Goal: Task Accomplishment & Management: Use online tool/utility

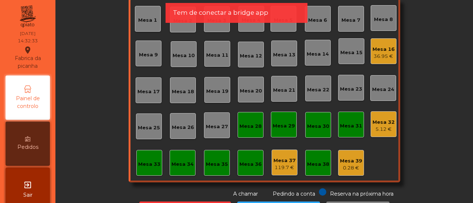
scroll to position [55, 0]
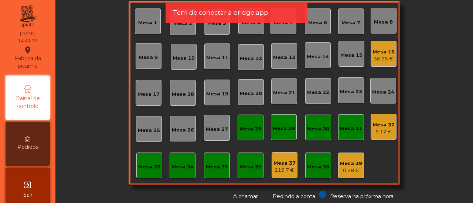
click at [379, 134] on div "5.12 €" at bounding box center [383, 131] width 22 height 7
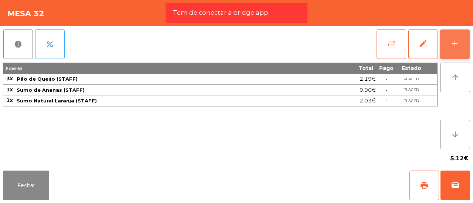
click at [447, 48] on button "add" at bounding box center [455, 45] width 30 height 30
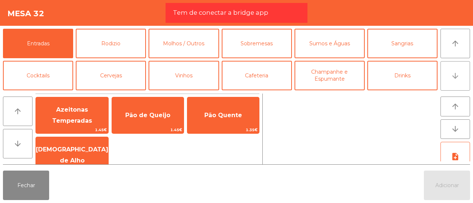
click at [445, 71] on button "arrow_downward" at bounding box center [455, 76] width 30 height 30
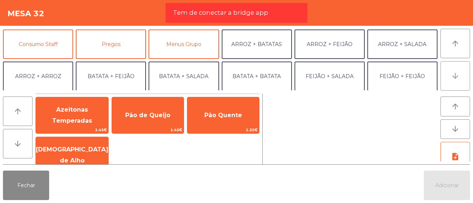
scroll to position [64, 0]
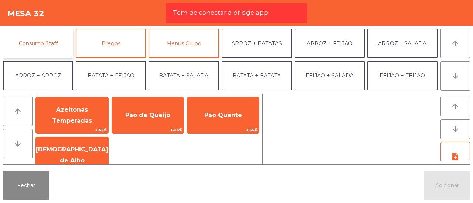
click at [55, 44] on button "Consumo Staff" at bounding box center [38, 44] width 70 height 30
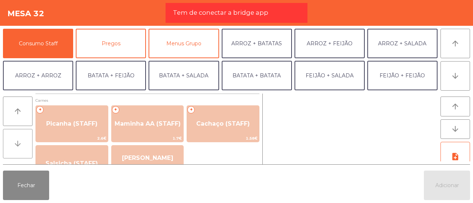
click at [21, 144] on icon "arrow_downward" at bounding box center [17, 144] width 9 height 9
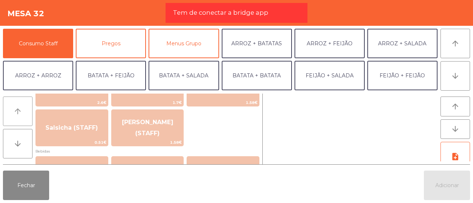
click at [21, 116] on button "arrow_upward" at bounding box center [18, 112] width 30 height 30
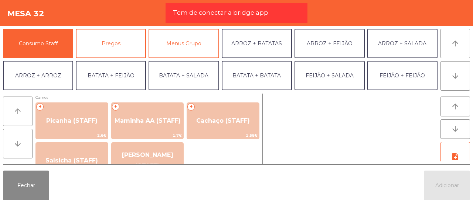
scroll to position [0, 0]
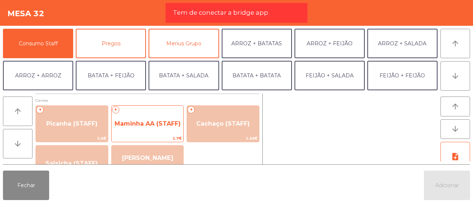
click at [157, 126] on span "Maminha AA (STAFF)" at bounding box center [147, 123] width 66 height 7
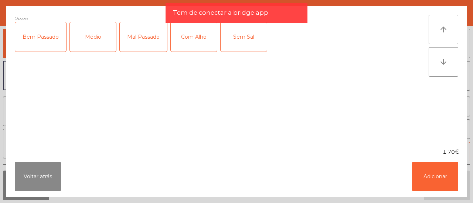
click at [100, 40] on div "Médio" at bounding box center [93, 37] width 46 height 30
click at [183, 31] on div "Com Alho" at bounding box center [194, 37] width 46 height 30
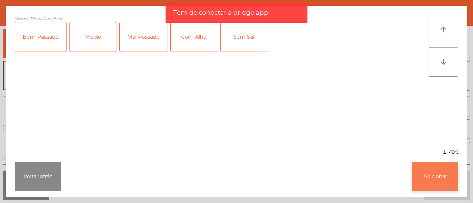
click at [427, 177] on button "Adicionar" at bounding box center [435, 177] width 46 height 30
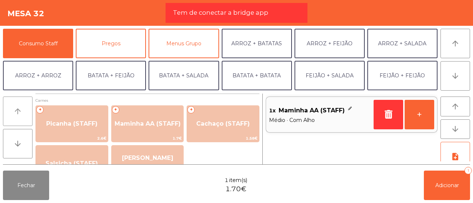
click at [27, 120] on button "arrow_upward" at bounding box center [18, 112] width 30 height 30
click at [20, 115] on icon "arrow_upward" at bounding box center [17, 111] width 9 height 9
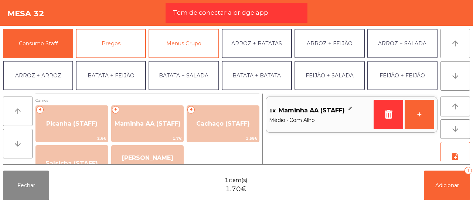
click at [20, 115] on icon "arrow_upward" at bounding box center [17, 111] width 9 height 9
click at [456, 40] on icon "arrow_upward" at bounding box center [454, 43] width 9 height 9
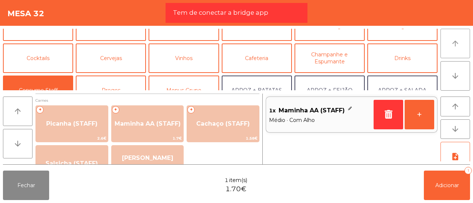
click at [456, 40] on icon "arrow_upward" at bounding box center [454, 43] width 9 height 9
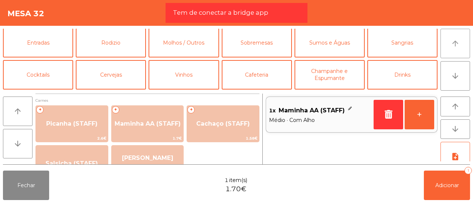
click at [456, 40] on icon "arrow_upward" at bounding box center [454, 43] width 9 height 9
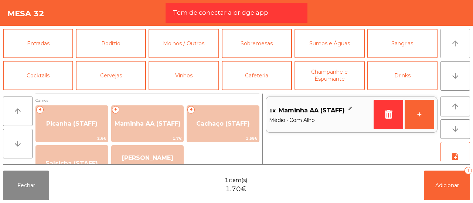
click at [456, 40] on icon "arrow_upward" at bounding box center [454, 43] width 9 height 9
click at [120, 51] on button "Rodizio" at bounding box center [111, 44] width 70 height 30
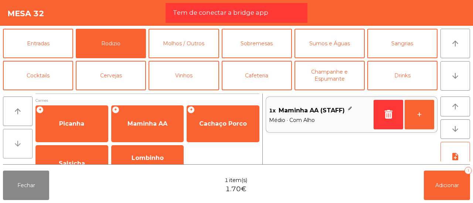
click at [16, 143] on icon "arrow_downward" at bounding box center [17, 144] width 9 height 9
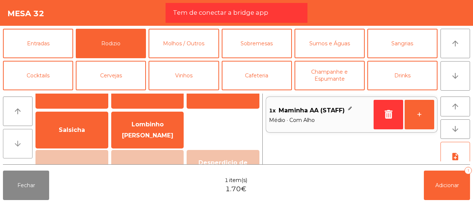
click at [16, 143] on icon "arrow_downward" at bounding box center [17, 144] width 9 height 9
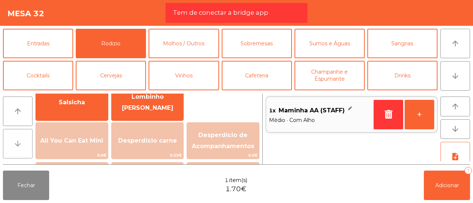
click at [16, 143] on icon "arrow_downward" at bounding box center [17, 144] width 9 height 9
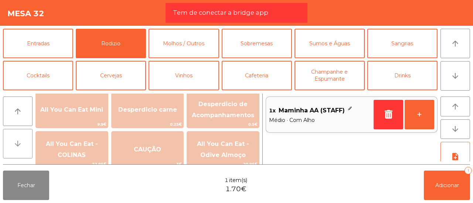
click at [16, 143] on icon "arrow_downward" at bounding box center [17, 144] width 9 height 9
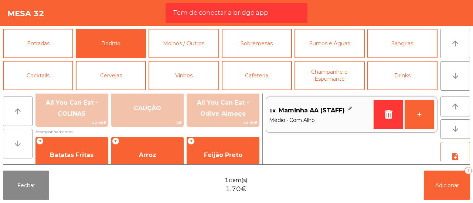
click at [16, 143] on icon "arrow_downward" at bounding box center [17, 144] width 9 height 9
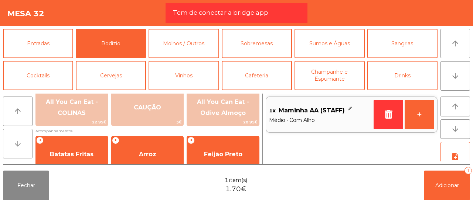
scroll to position [170, 0]
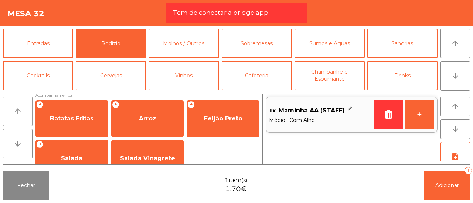
click at [9, 116] on button "arrow_upward" at bounding box center [18, 112] width 30 height 30
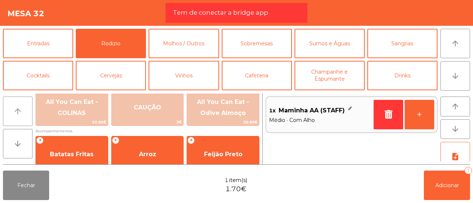
click at [9, 116] on button "arrow_upward" at bounding box center [18, 112] width 30 height 30
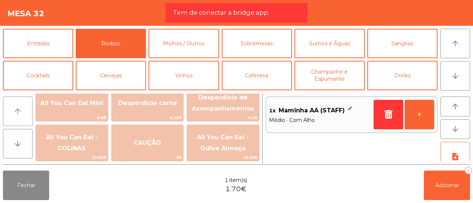
click at [21, 112] on icon "arrow_upward" at bounding box center [17, 111] width 9 height 9
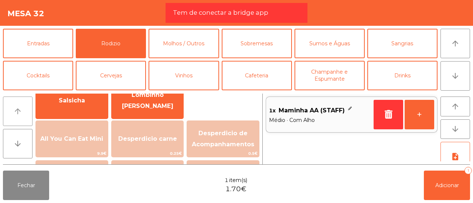
click at [21, 112] on icon "arrow_upward" at bounding box center [17, 111] width 9 height 9
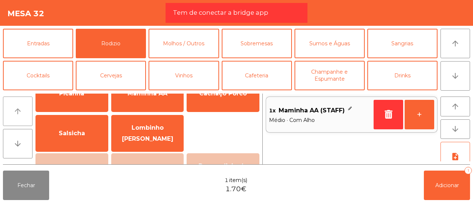
scroll to position [27, 0]
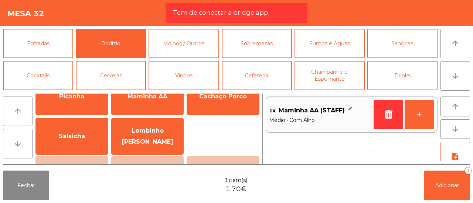
click at [17, 108] on icon "arrow_upward" at bounding box center [17, 111] width 9 height 9
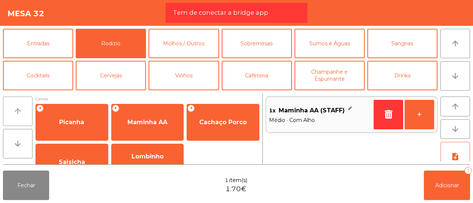
click at [17, 108] on icon "arrow_upward" at bounding box center [17, 111] width 9 height 9
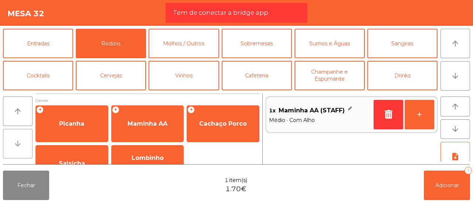
drag, startPoint x: 12, startPoint y: 140, endPoint x: 23, endPoint y: 143, distance: 11.6
click at [23, 143] on button "arrow_downward" at bounding box center [18, 144] width 30 height 30
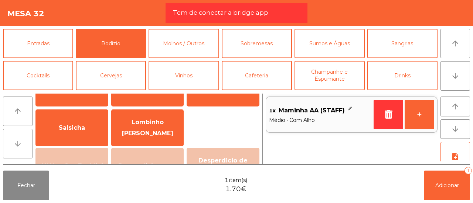
click at [23, 143] on button "arrow_downward" at bounding box center [18, 144] width 30 height 30
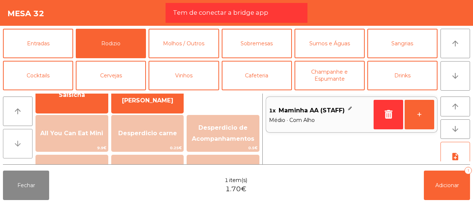
click at [23, 143] on button "arrow_downward" at bounding box center [18, 144] width 30 height 30
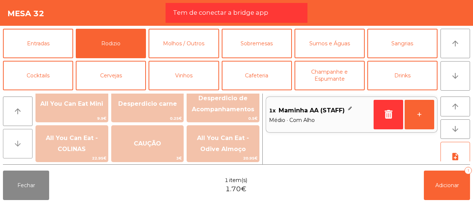
click at [23, 143] on button "arrow_downward" at bounding box center [18, 144] width 30 height 30
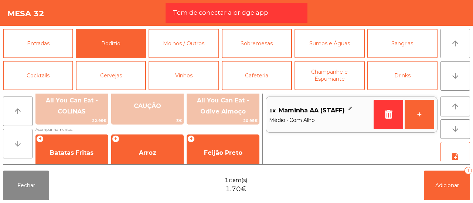
click at [23, 143] on button "arrow_downward" at bounding box center [18, 144] width 30 height 30
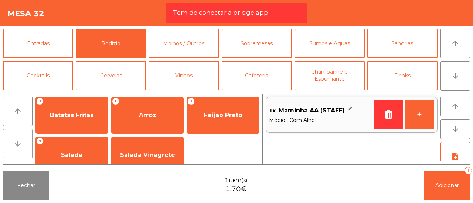
click at [23, 143] on button "arrow_downward" at bounding box center [18, 144] width 30 height 30
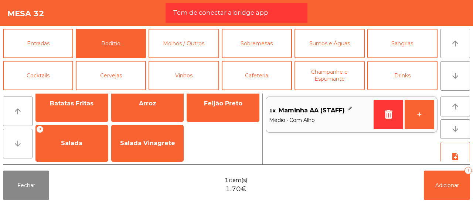
click at [23, 143] on button "arrow_downward" at bounding box center [18, 144] width 30 height 30
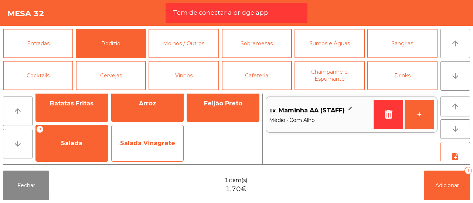
click at [143, 136] on span "Salada Vinagrete" at bounding box center [147, 144] width 72 height 20
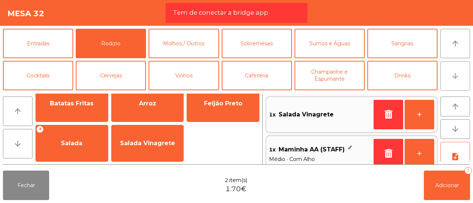
click at [447, 76] on button "arrow_downward" at bounding box center [455, 76] width 30 height 30
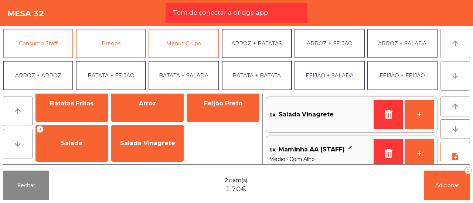
click at [447, 76] on button "arrow_downward" at bounding box center [455, 76] width 30 height 30
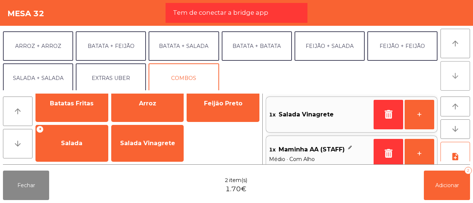
scroll to position [96, 0]
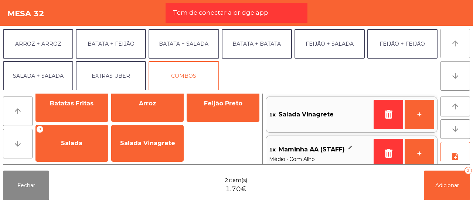
click at [453, 42] on icon "arrow_upward" at bounding box center [454, 43] width 9 height 9
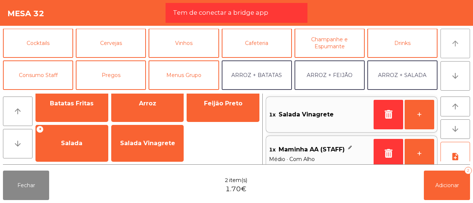
scroll to position [32, 0]
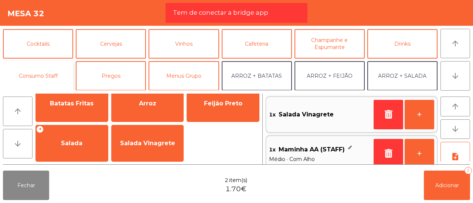
click at [51, 71] on button "Consumo Staff" at bounding box center [38, 76] width 70 height 30
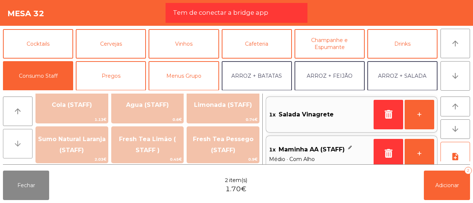
click at [22, 135] on button "arrow_downward" at bounding box center [18, 144] width 30 height 30
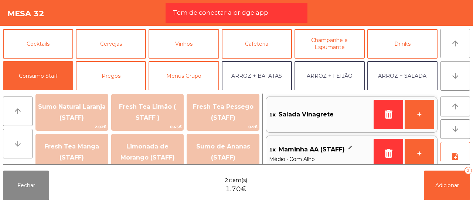
scroll to position [221, 0]
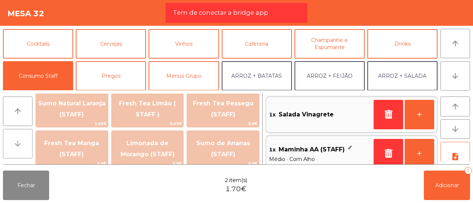
click at [22, 135] on button "arrow_downward" at bounding box center [18, 144] width 30 height 30
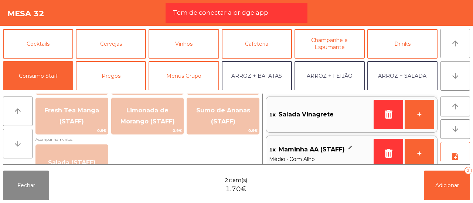
scroll to position [257, 0]
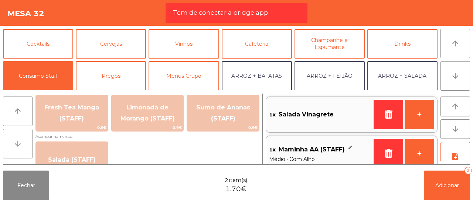
click at [22, 135] on button "arrow_downward" at bounding box center [18, 144] width 30 height 30
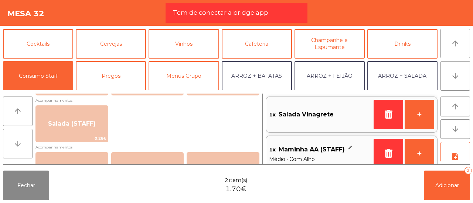
click at [22, 135] on button "arrow_downward" at bounding box center [18, 144] width 30 height 30
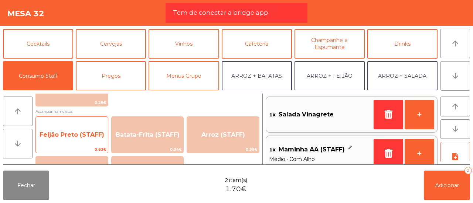
click at [72, 142] on span "Feijão Preto (STAFF)" at bounding box center [72, 135] width 72 height 20
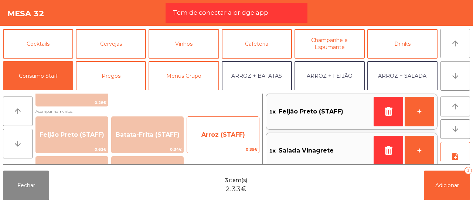
click at [203, 133] on span "Arroz (STAFF)" at bounding box center [223, 134] width 44 height 7
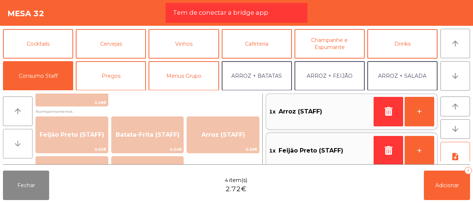
click at [20, 144] on icon "arrow_downward" at bounding box center [17, 144] width 9 height 9
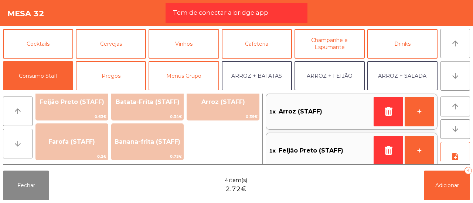
click at [20, 144] on icon "arrow_downward" at bounding box center [17, 144] width 9 height 9
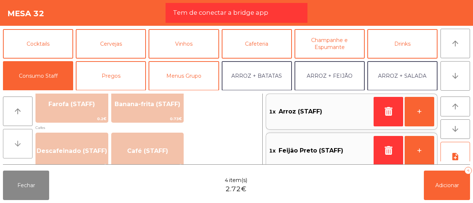
click at [20, 144] on icon "arrow_downward" at bounding box center [17, 144] width 9 height 9
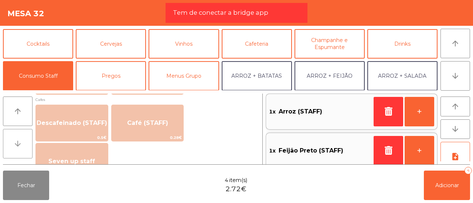
click at [20, 144] on icon "arrow_downward" at bounding box center [17, 144] width 9 height 9
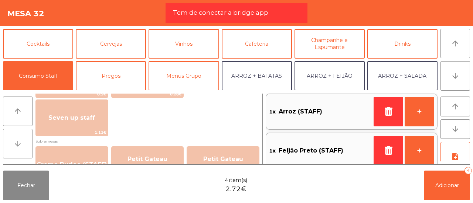
click at [20, 144] on icon "arrow_downward" at bounding box center [17, 144] width 9 height 9
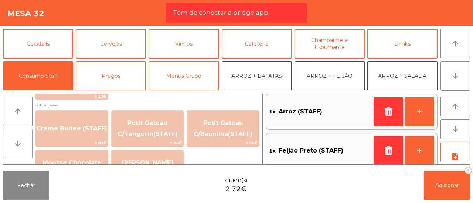
click at [20, 144] on icon "arrow_downward" at bounding box center [17, 144] width 9 height 9
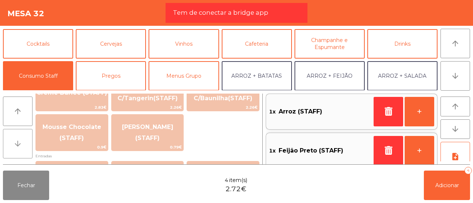
click at [20, 144] on icon "arrow_downward" at bounding box center [17, 144] width 9 height 9
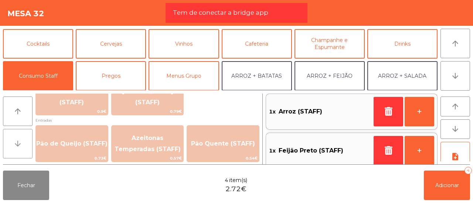
click at [20, 144] on icon "arrow_downward" at bounding box center [17, 144] width 9 height 9
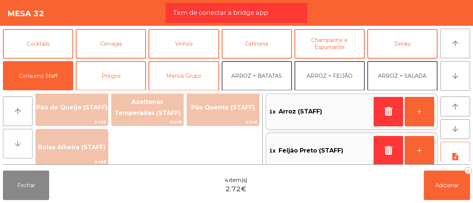
click at [20, 144] on icon "arrow_downward" at bounding box center [17, 144] width 9 height 9
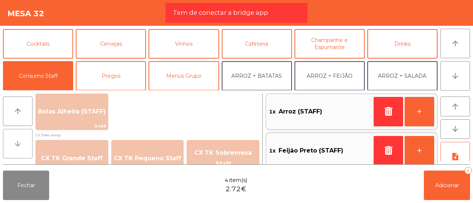
click at [20, 144] on icon "arrow_downward" at bounding box center [17, 144] width 9 height 9
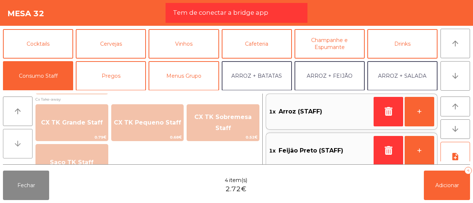
click at [20, 144] on icon "arrow_downward" at bounding box center [17, 144] width 9 height 9
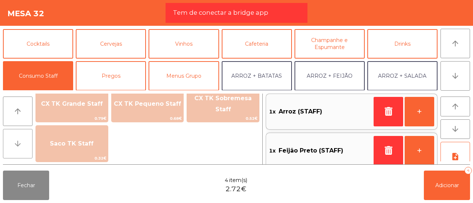
click at [20, 144] on icon "arrow_downward" at bounding box center [17, 144] width 9 height 9
click at [18, 117] on button "arrow_upward" at bounding box center [18, 112] width 30 height 30
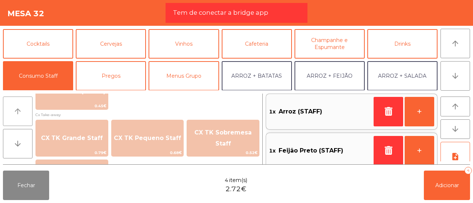
click at [18, 117] on button "arrow_upward" at bounding box center [18, 112] width 30 height 30
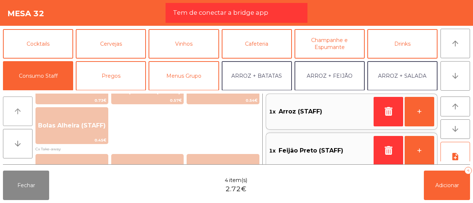
click at [18, 117] on button "arrow_upward" at bounding box center [18, 112] width 30 height 30
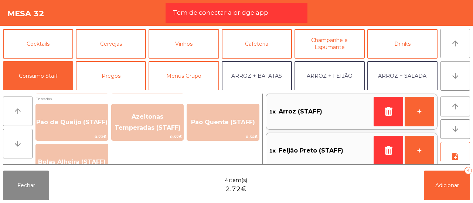
click at [18, 117] on button "arrow_upward" at bounding box center [18, 112] width 30 height 30
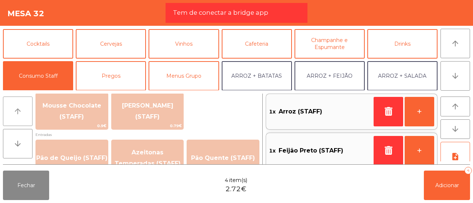
click at [18, 117] on button "arrow_upward" at bounding box center [18, 112] width 30 height 30
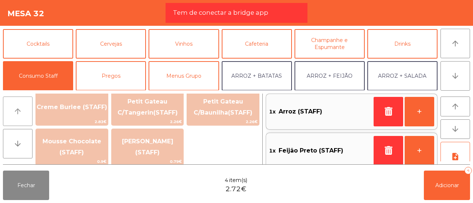
click at [18, 117] on button "arrow_upward" at bounding box center [18, 112] width 30 height 30
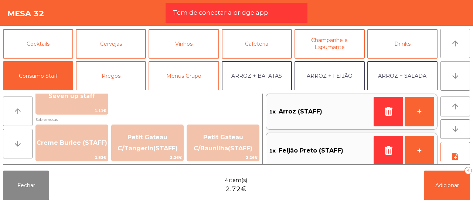
click at [18, 117] on button "arrow_upward" at bounding box center [18, 112] width 30 height 30
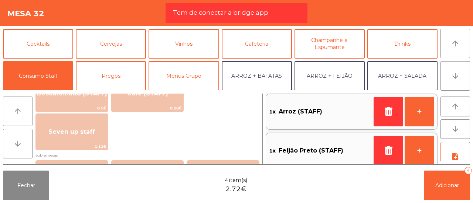
click at [18, 117] on button "arrow_upward" at bounding box center [18, 112] width 30 height 30
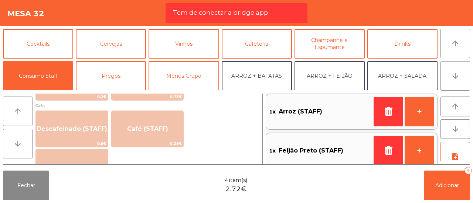
click at [18, 117] on button "arrow_upward" at bounding box center [18, 112] width 30 height 30
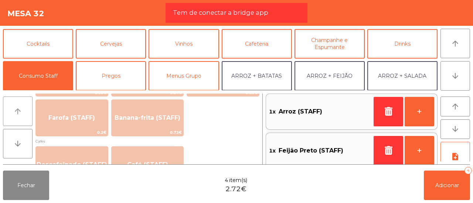
click at [18, 117] on button "arrow_upward" at bounding box center [18, 112] width 30 height 30
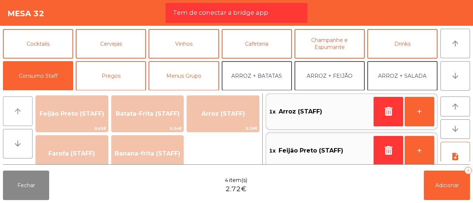
click at [18, 117] on button "arrow_upward" at bounding box center [18, 112] width 30 height 30
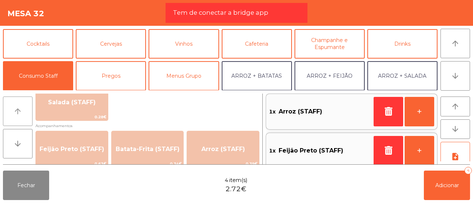
click at [18, 117] on button "arrow_upward" at bounding box center [18, 112] width 30 height 30
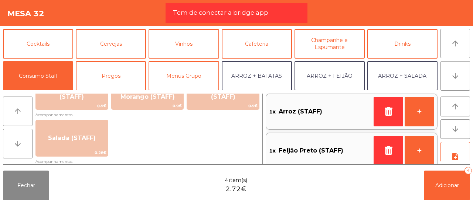
click at [18, 117] on button "arrow_upward" at bounding box center [18, 112] width 30 height 30
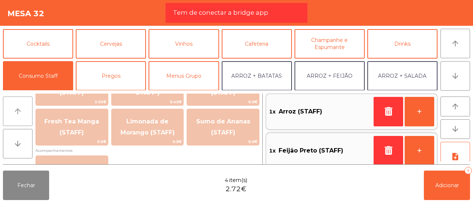
click at [18, 117] on button "arrow_upward" at bounding box center [18, 112] width 30 height 30
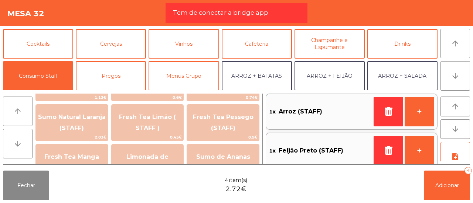
click at [18, 117] on button "arrow_upward" at bounding box center [18, 112] width 30 height 30
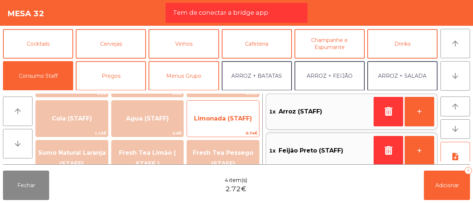
click at [227, 115] on span "Limonada (STAFF)" at bounding box center [223, 118] width 58 height 7
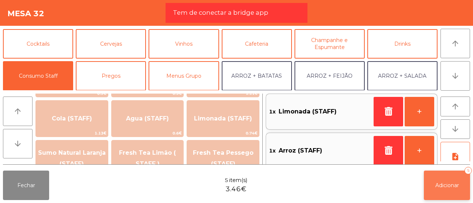
click at [439, 181] on button "Adicionar 5" at bounding box center [446, 186] width 46 height 30
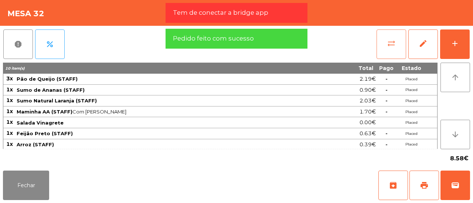
click at [397, 38] on button "sync_alt" at bounding box center [391, 45] width 30 height 30
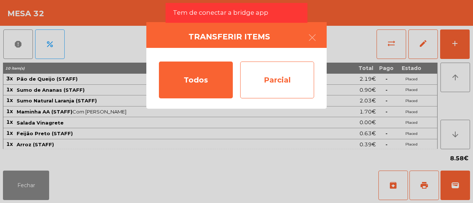
click at [286, 71] on div "Parcial" at bounding box center [277, 80] width 74 height 37
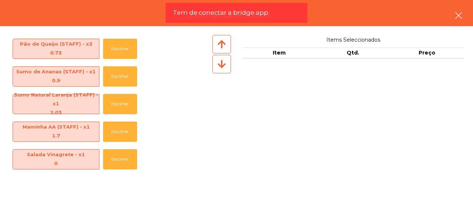
click at [459, 20] on icon "button" at bounding box center [458, 15] width 9 height 9
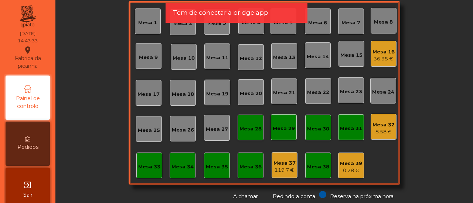
click at [380, 129] on div "8.58 €" at bounding box center [383, 131] width 22 height 7
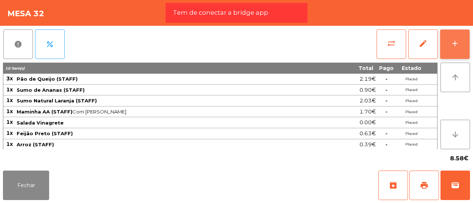
click at [450, 50] on button "add" at bounding box center [455, 45] width 30 height 30
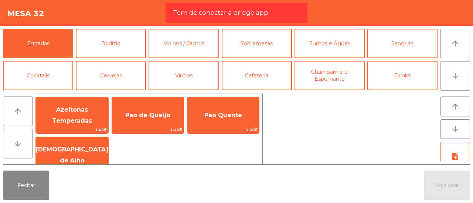
click at [467, 70] on button "arrow_downward" at bounding box center [455, 76] width 30 height 30
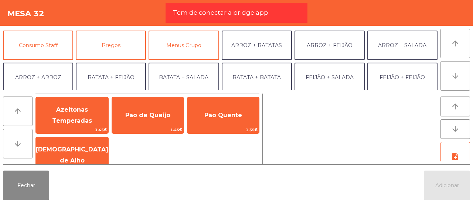
scroll to position [64, 0]
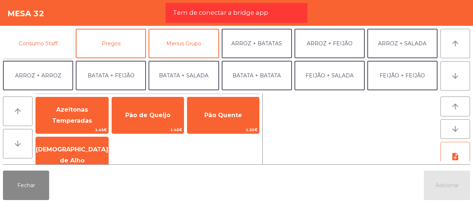
click at [48, 37] on button "Consumo Staff" at bounding box center [38, 44] width 70 height 30
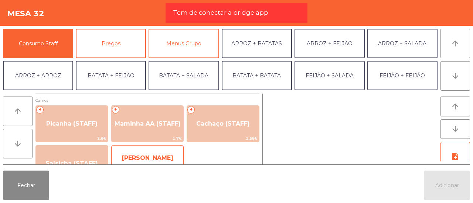
click at [152, 152] on span "Lombinho Frango (STAFF)" at bounding box center [147, 163] width 72 height 31
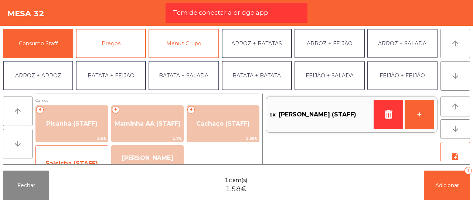
click at [58, 155] on span "Salsicha (STAFF)" at bounding box center [72, 164] width 72 height 20
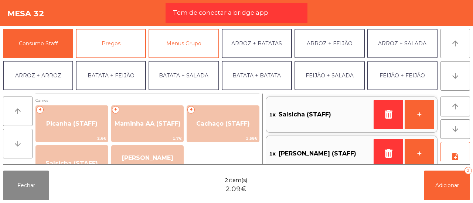
click at [10, 137] on button "arrow_downward" at bounding box center [18, 144] width 30 height 30
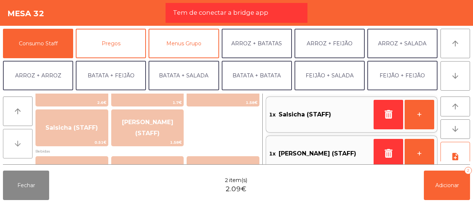
click at [10, 137] on button "arrow_downward" at bounding box center [18, 144] width 30 height 30
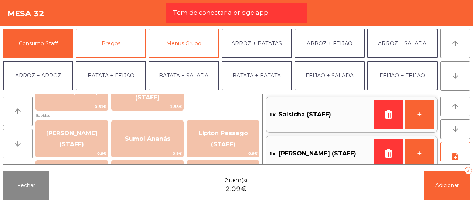
click at [10, 137] on button "arrow_downward" at bounding box center [18, 144] width 30 height 30
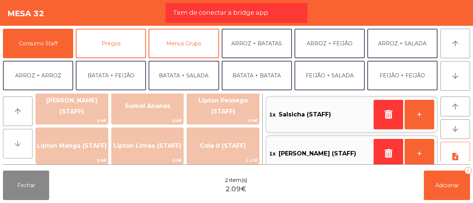
scroll to position [108, 0]
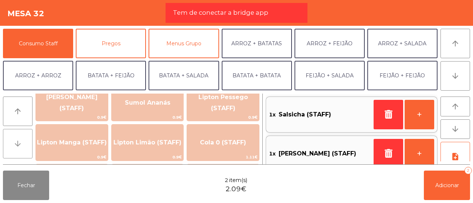
click at [10, 137] on button "arrow_downward" at bounding box center [18, 144] width 30 height 30
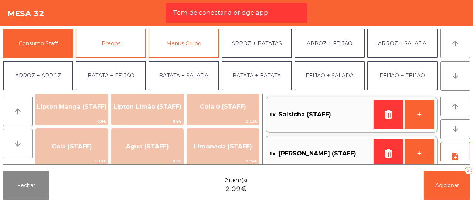
click at [10, 137] on button "arrow_downward" at bounding box center [18, 144] width 30 height 30
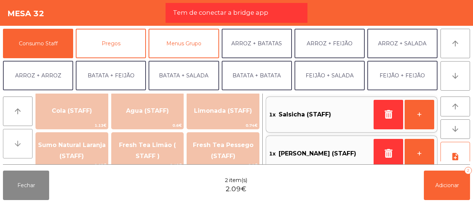
click at [10, 137] on button "arrow_downward" at bounding box center [18, 144] width 30 height 30
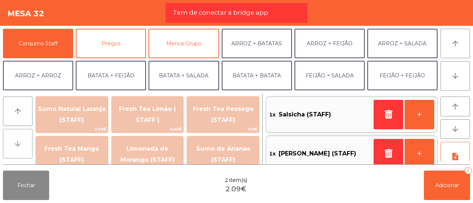
click at [10, 137] on button "arrow_downward" at bounding box center [18, 144] width 30 height 30
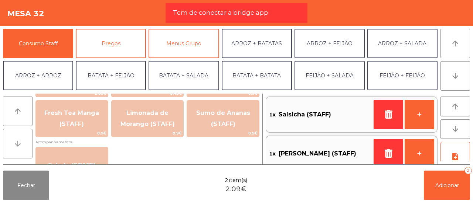
click at [10, 137] on button "arrow_downward" at bounding box center [18, 144] width 30 height 30
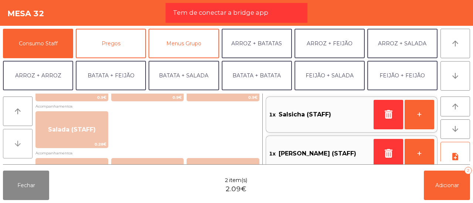
click at [10, 137] on button "arrow_downward" at bounding box center [18, 144] width 30 height 30
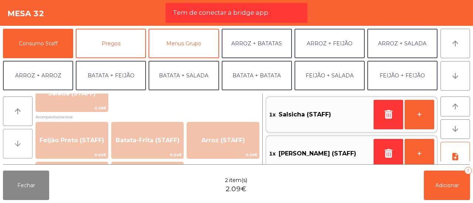
click at [10, 137] on button "arrow_downward" at bounding box center [18, 144] width 30 height 30
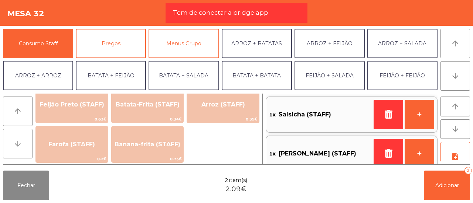
click at [10, 137] on button "arrow_downward" at bounding box center [18, 144] width 30 height 30
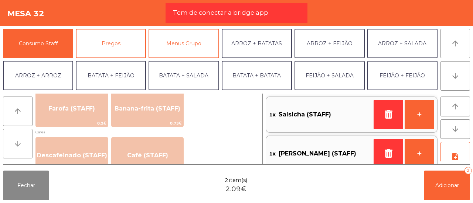
click at [10, 137] on button "arrow_downward" at bounding box center [18, 144] width 30 height 30
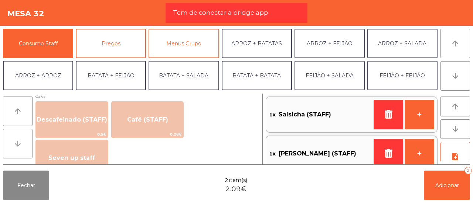
scroll to position [431, 0]
click at [11, 110] on button "arrow_upward" at bounding box center [18, 112] width 30 height 30
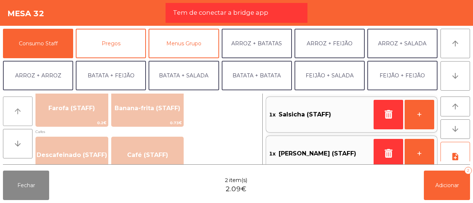
click at [11, 110] on button "arrow_upward" at bounding box center [18, 112] width 30 height 30
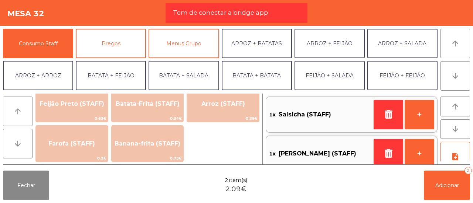
click at [11, 110] on button "arrow_upward" at bounding box center [18, 112] width 30 height 30
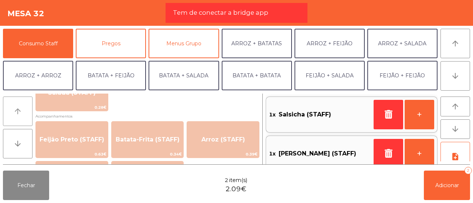
click at [11, 110] on button "arrow_upward" at bounding box center [18, 112] width 30 height 30
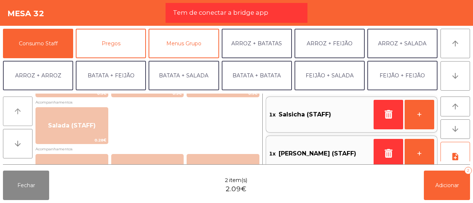
scroll to position [288, 0]
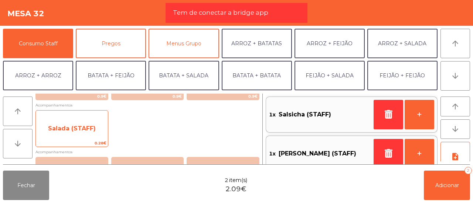
click at [52, 126] on span "Salada (STAFF)" at bounding box center [72, 128] width 48 height 7
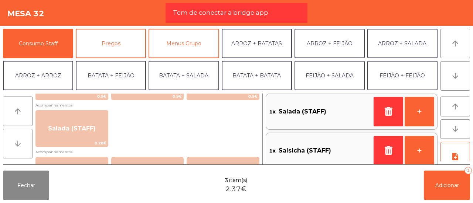
click at [26, 137] on button "arrow_downward" at bounding box center [18, 144] width 30 height 30
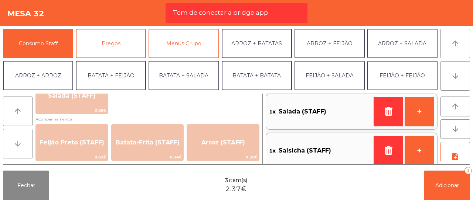
scroll to position [324, 0]
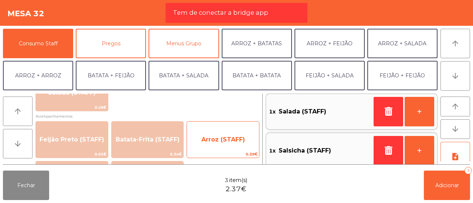
click at [226, 132] on span "Arroz (STAFF)" at bounding box center [223, 140] width 72 height 20
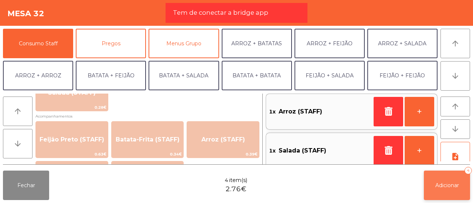
click at [450, 192] on button "Adicionar 4" at bounding box center [446, 186] width 46 height 30
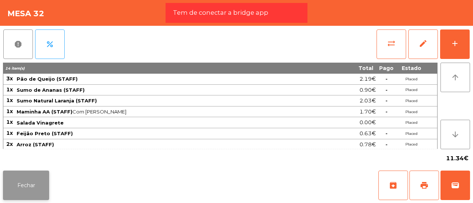
click at [19, 183] on button "Fechar" at bounding box center [26, 186] width 46 height 30
